Goal: Navigation & Orientation: Find specific page/section

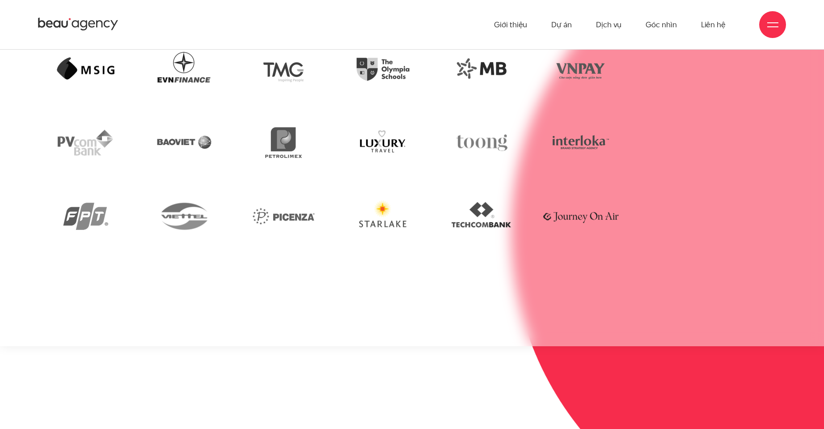
scroll to position [2377, 0]
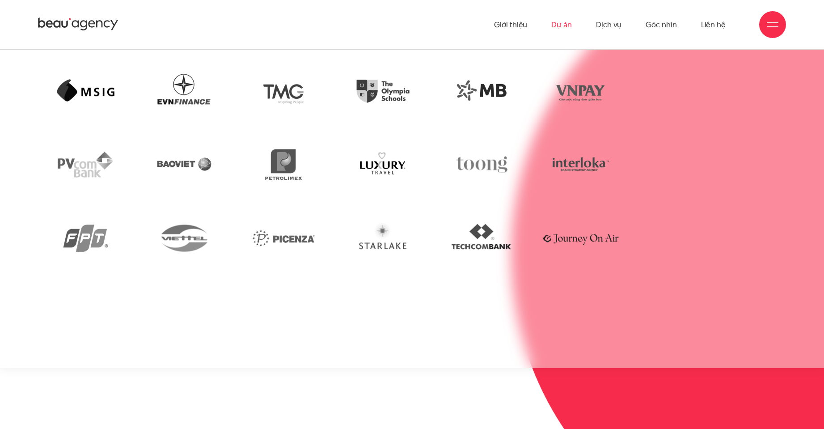
click at [557, 25] on link "Dự án" at bounding box center [561, 24] width 21 height 49
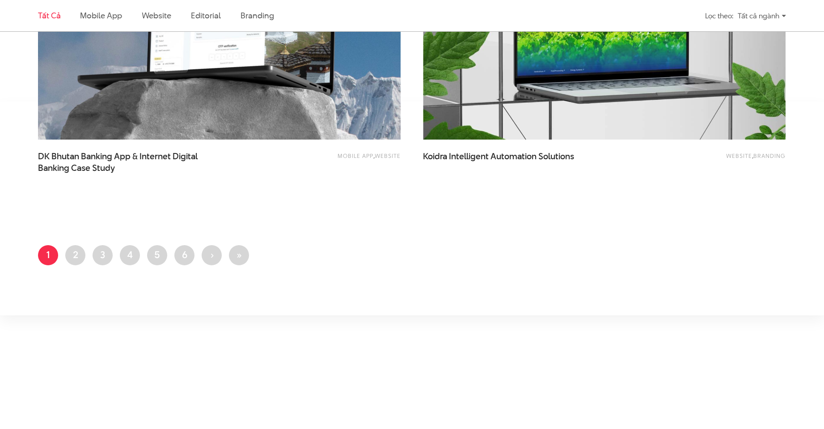
scroll to position [2101, 0]
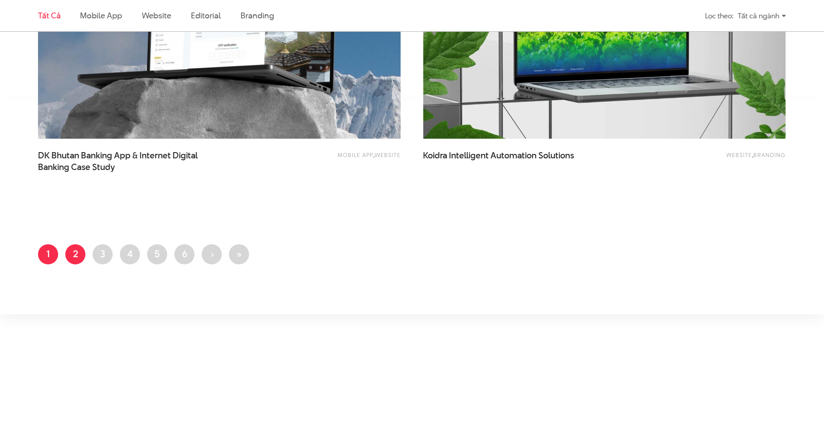
click at [70, 255] on link "Trang 2" at bounding box center [75, 254] width 20 height 20
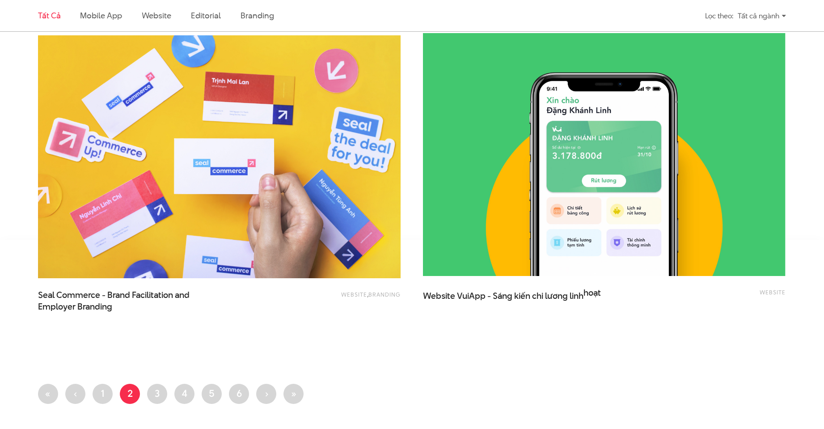
scroll to position [1967, 0]
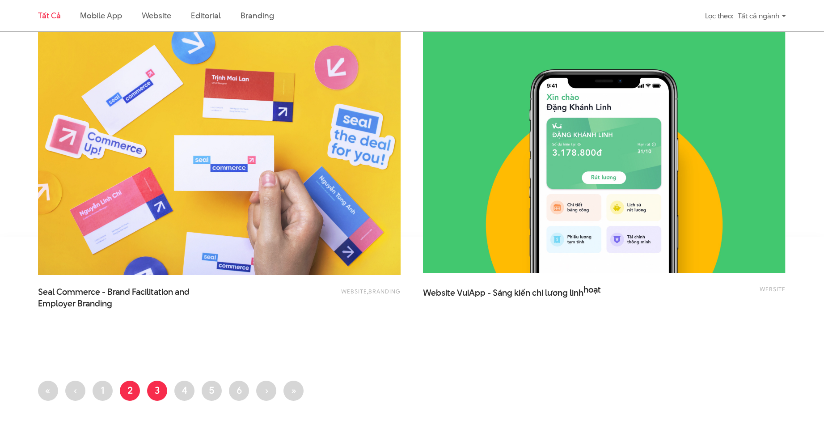
click at [162, 396] on link "Trang 3" at bounding box center [157, 390] width 20 height 20
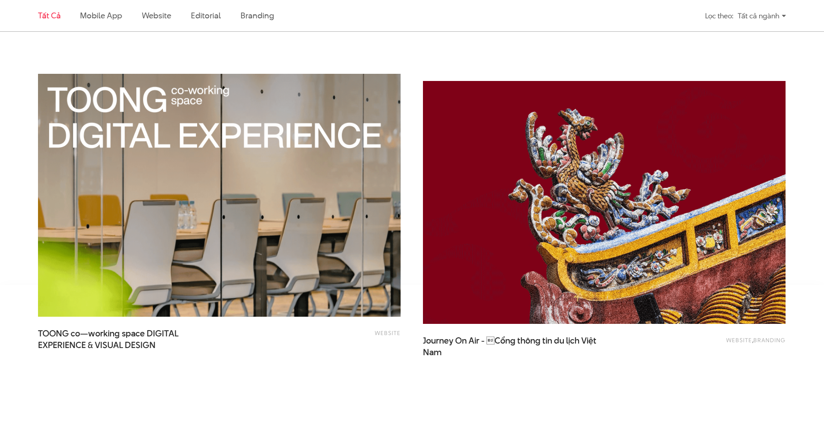
scroll to position [1922, 0]
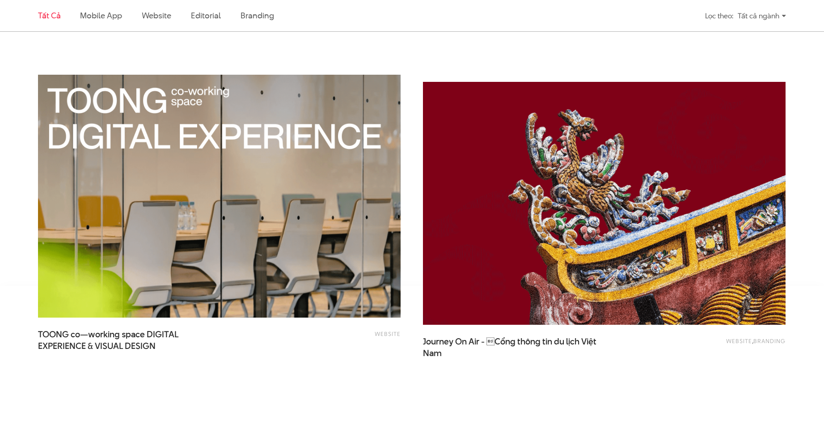
click at [511, 263] on img at bounding box center [604, 203] width 399 height 267
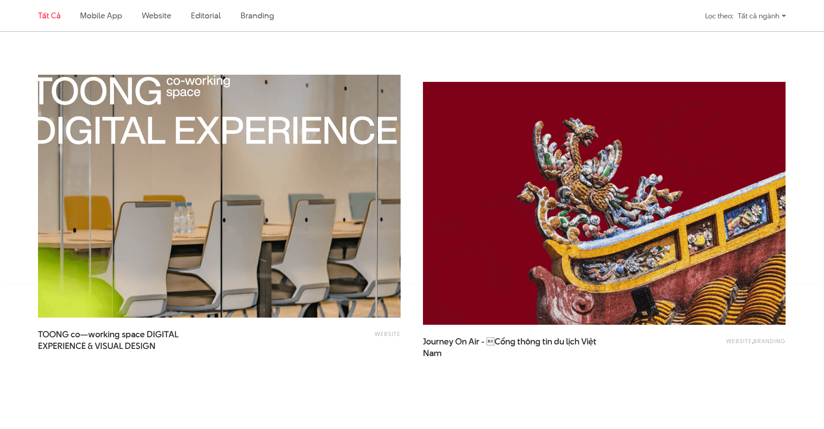
click at [215, 226] on img at bounding box center [219, 196] width 399 height 267
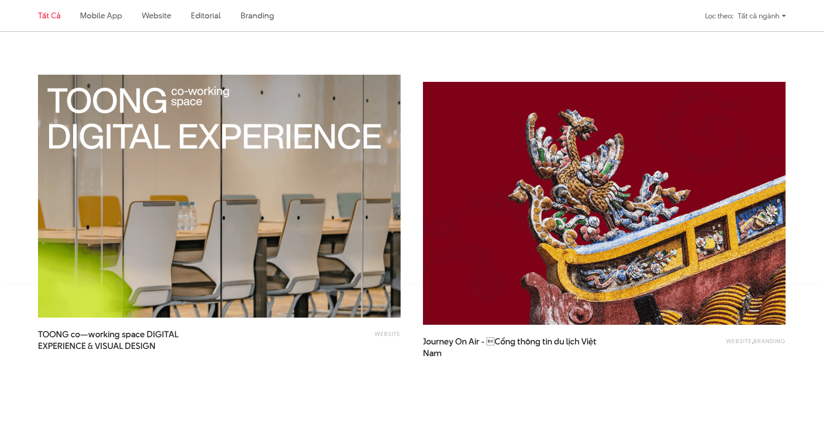
click at [541, 267] on img at bounding box center [604, 203] width 399 height 267
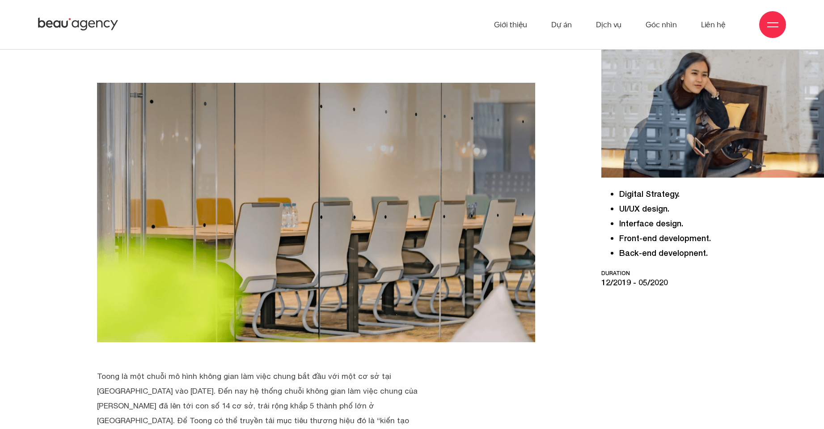
scroll to position [224, 0]
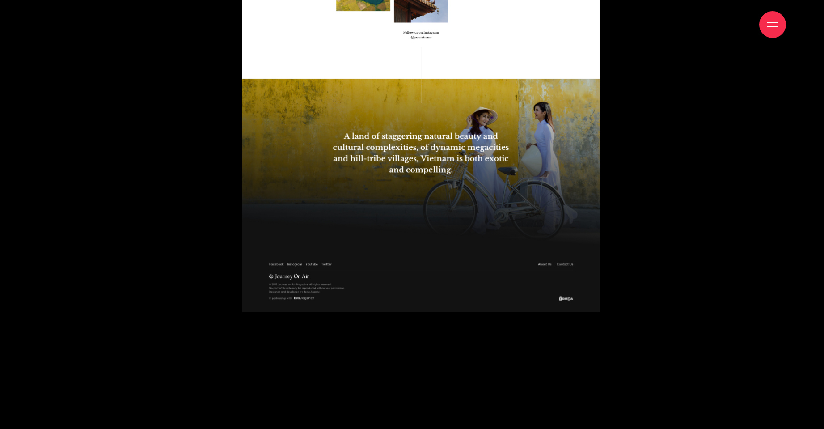
scroll to position [5633, 0]
